Goal: Task Accomplishment & Management: Complete application form

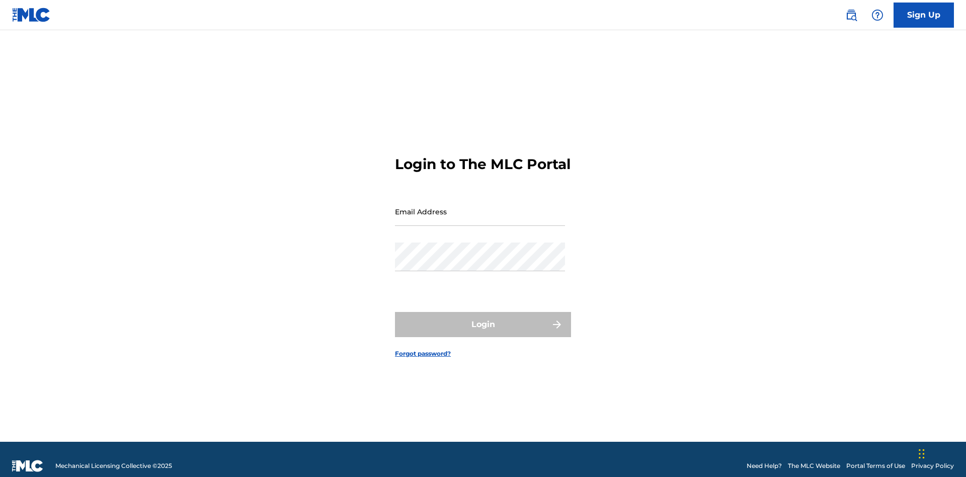
scroll to position [13, 0]
click at [480, 207] on input "Email Address" at bounding box center [480, 211] width 170 height 29
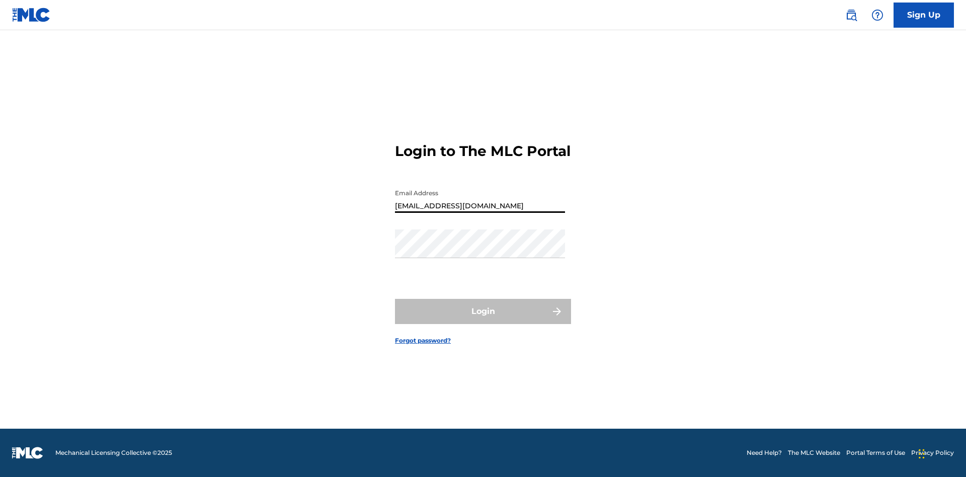
type input "Duke.McTesterson@gmail.com"
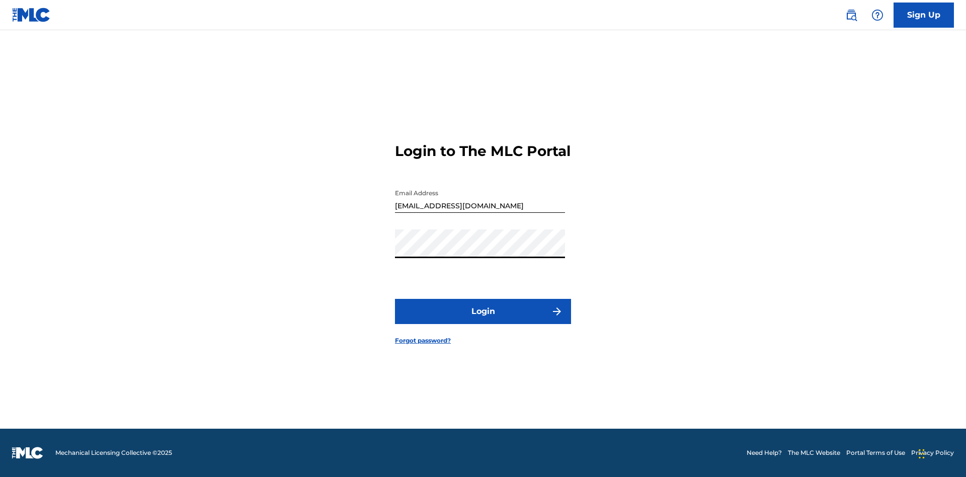
click at [483, 320] on button "Login" at bounding box center [483, 311] width 176 height 25
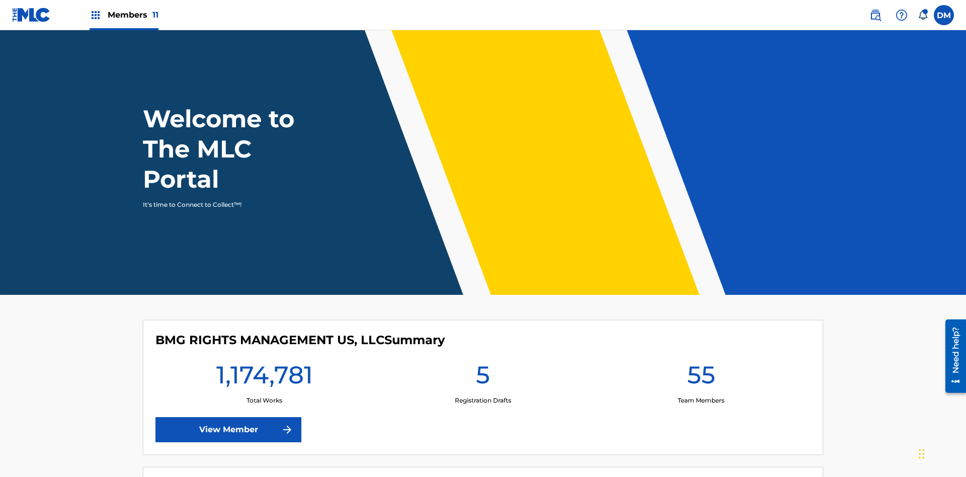
click at [944, 15] on label at bounding box center [944, 15] width 20 height 20
click at [944, 15] on input "DM Duke McTesterson duke.mctesterson@gmail.com Notification Preferences Profile…" at bounding box center [944, 15] width 0 height 0
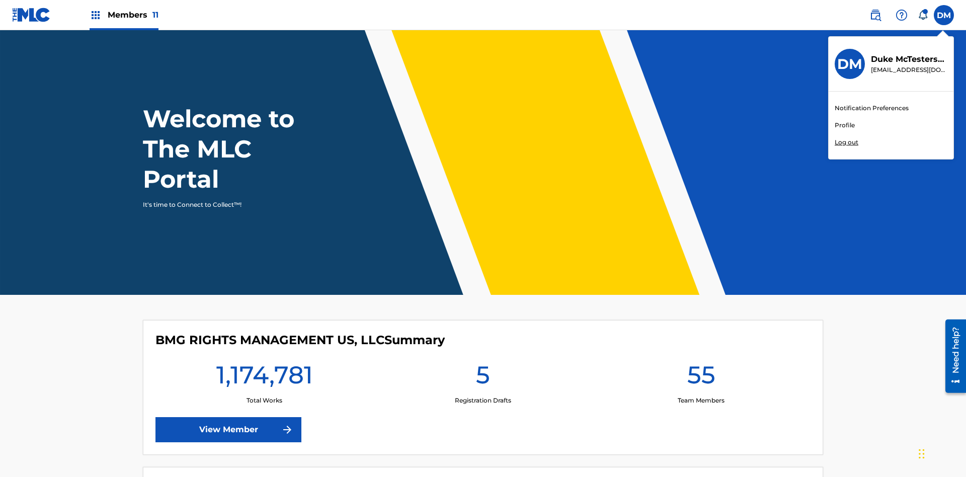
click at [845, 125] on link "Profile" at bounding box center [845, 125] width 20 height 9
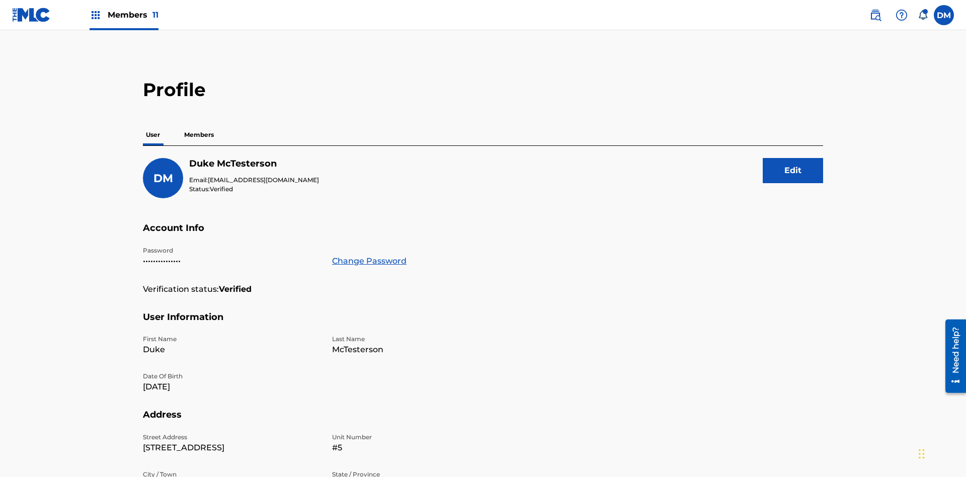
click at [199, 124] on p "Members" at bounding box center [199, 134] width 36 height 21
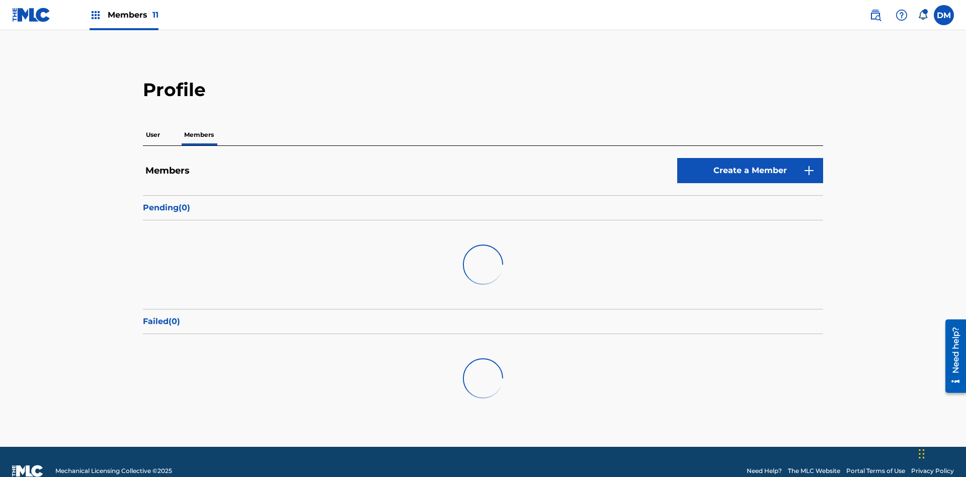
click at [750, 158] on link "Create a Member" at bounding box center [750, 170] width 146 height 25
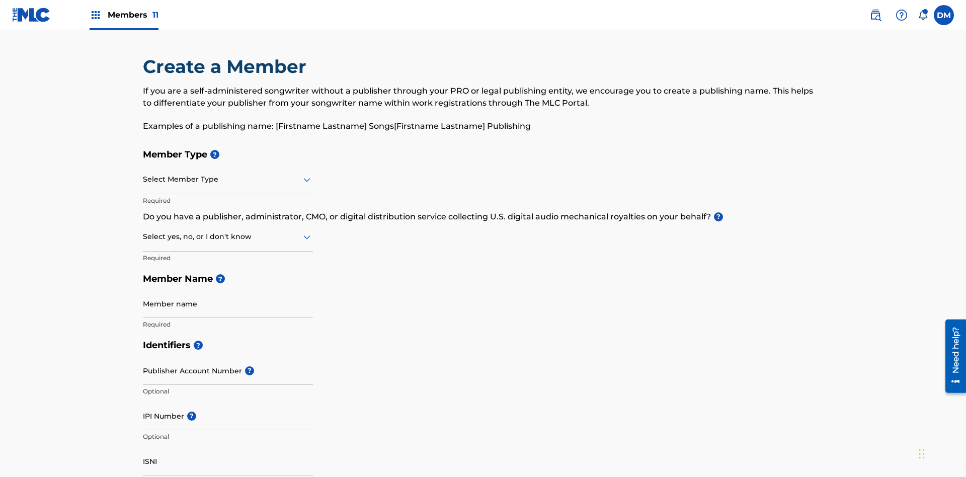
click at [143, 174] on input "text" at bounding box center [144, 179] width 2 height 11
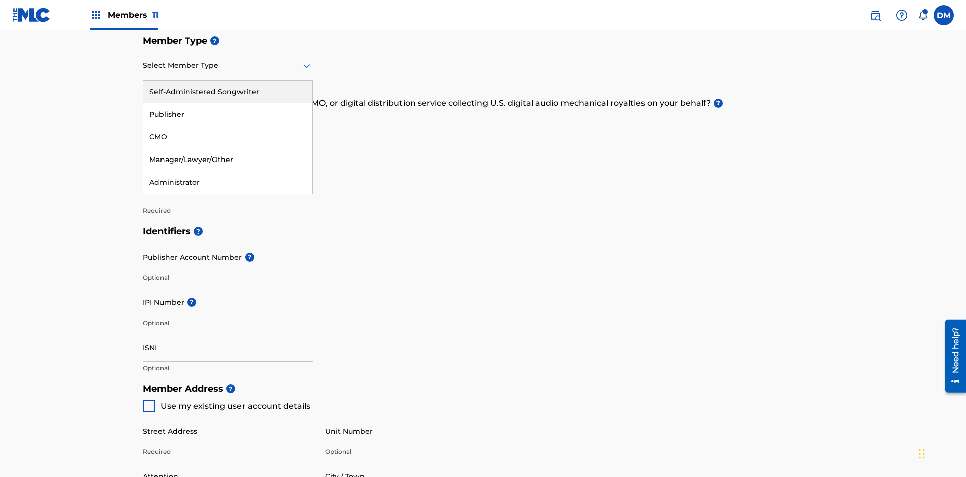
click at [228, 92] on div "Self-Administered Songwriter" at bounding box center [227, 92] width 169 height 23
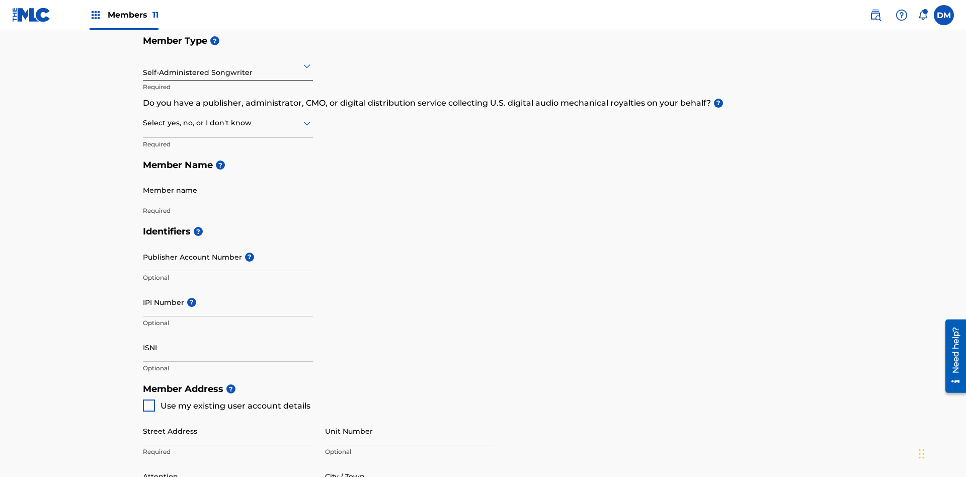
scroll to position [171, 0]
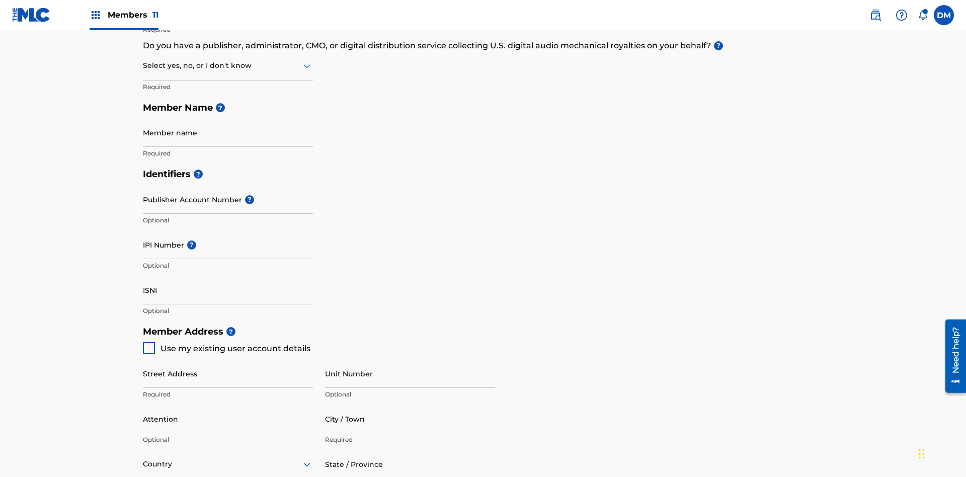
click at [143, 65] on input "text" at bounding box center [144, 65] width 2 height 11
click at [228, 114] on div "No" at bounding box center [227, 114] width 169 height 23
click at [226, 344] on span "Use my existing user account details" at bounding box center [236, 349] width 150 height 10
type input "123 Main Street"
type input "Columbus"
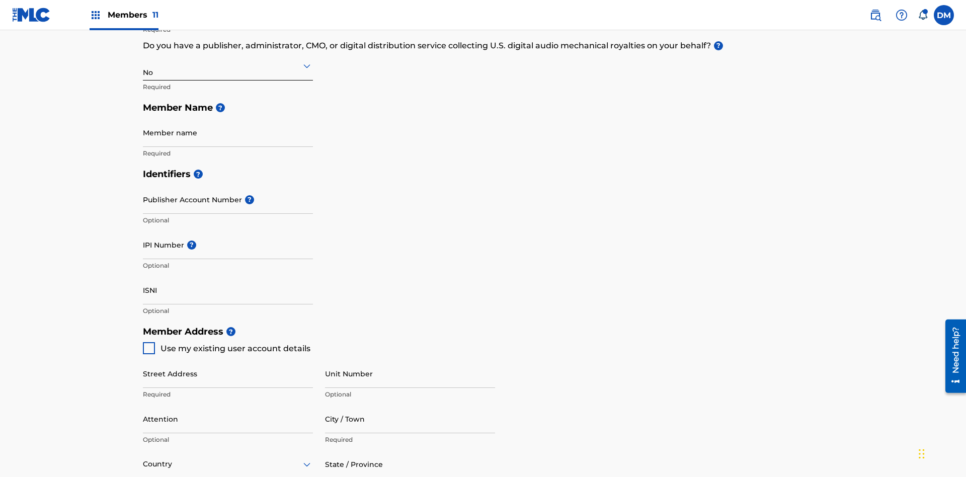
type input "43203"
type input "740"
type input "8086351"
type input "duke.mctesterson@gmail.com"
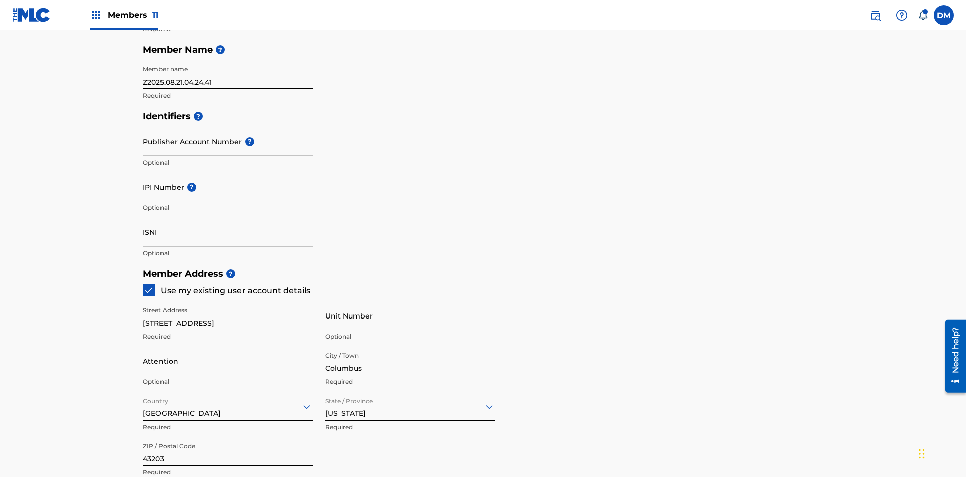
scroll to position [505, 0]
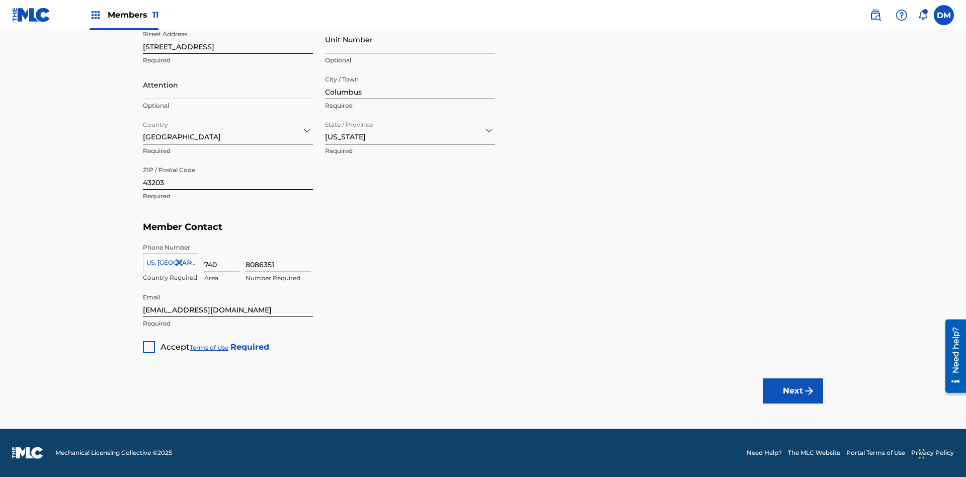
type input "Z2025.08.21.04.24.41"
click at [149, 347] on div at bounding box center [149, 347] width 12 height 12
click at [793, 391] on button "Next" at bounding box center [793, 390] width 60 height 25
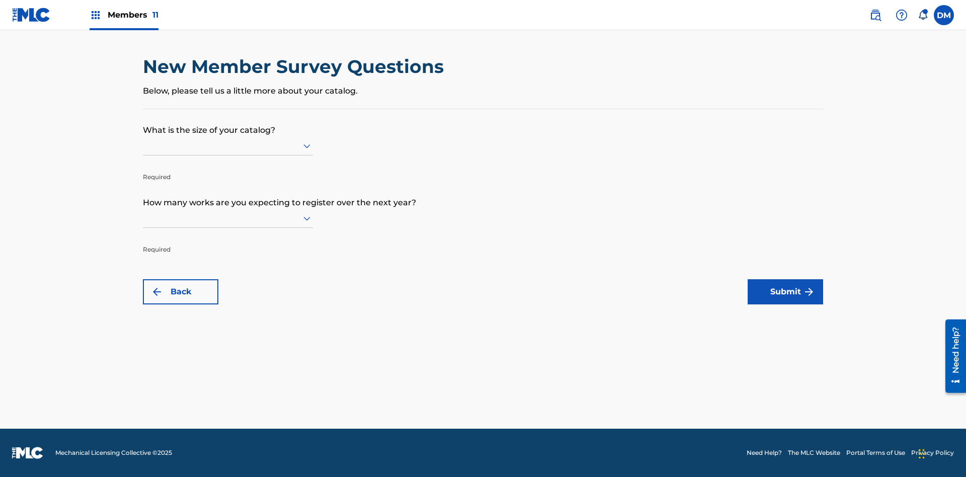
click at [143, 145] on input "text" at bounding box center [144, 145] width 2 height 11
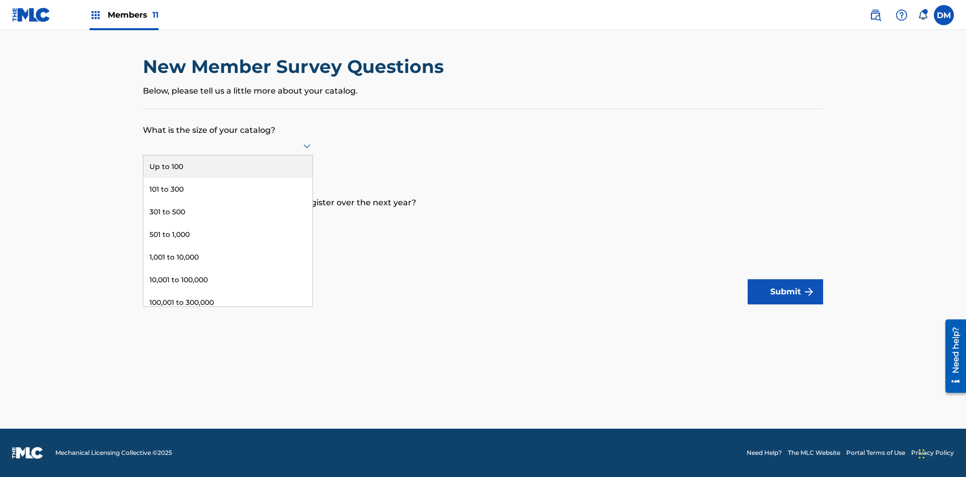
click at [228, 257] on div "1,001 to 10,000" at bounding box center [227, 257] width 169 height 23
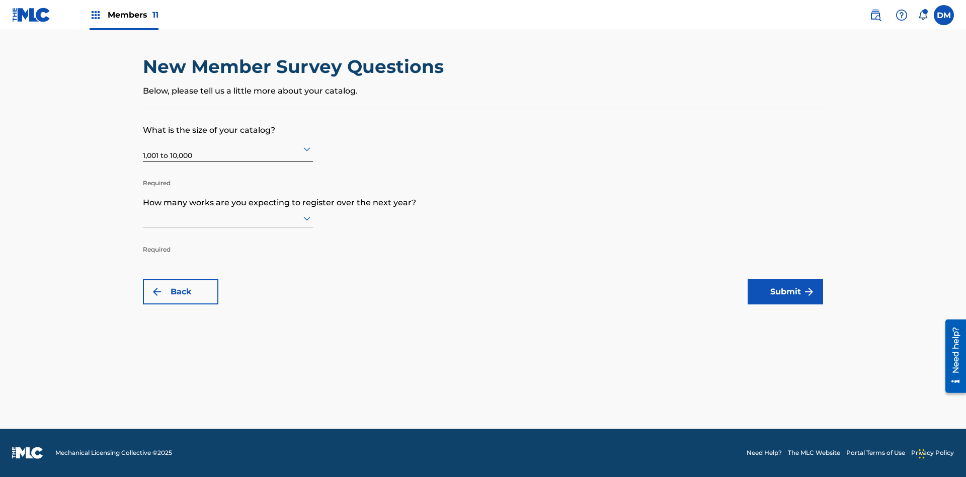
click at [143, 218] on input "text" at bounding box center [144, 218] width 2 height 11
